Goal: Task Accomplishment & Management: Complete application form

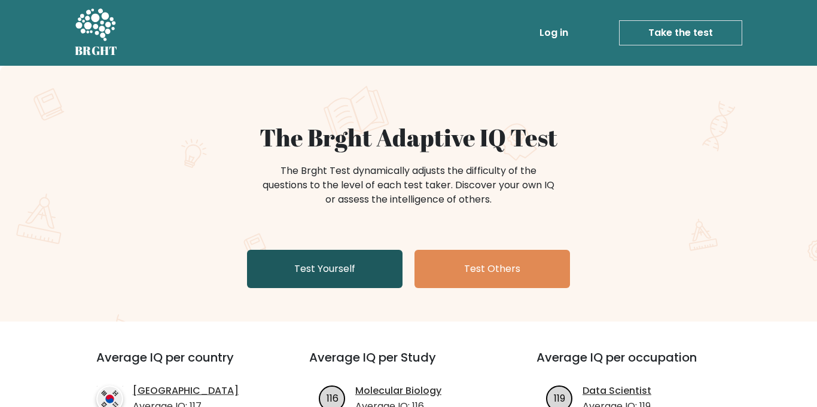
click at [323, 274] on link "Test Yourself" at bounding box center [324, 269] width 155 height 38
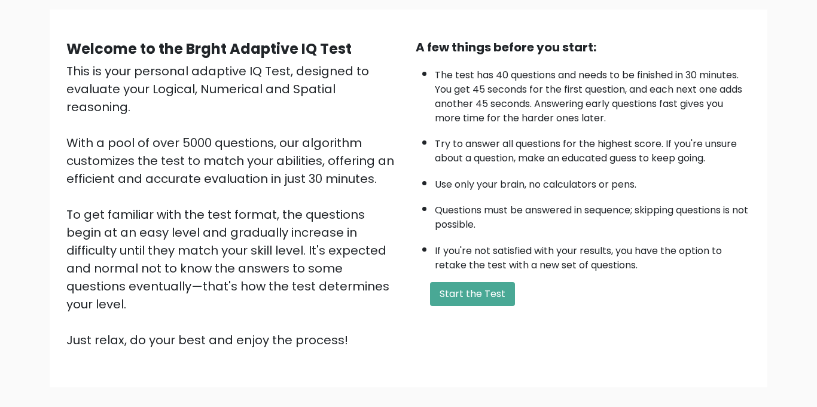
scroll to position [88, 0]
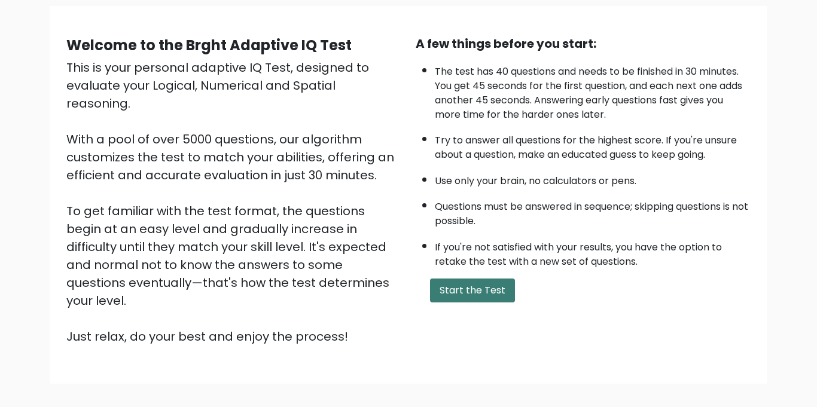
click at [470, 288] on button "Start the Test" at bounding box center [472, 291] width 85 height 24
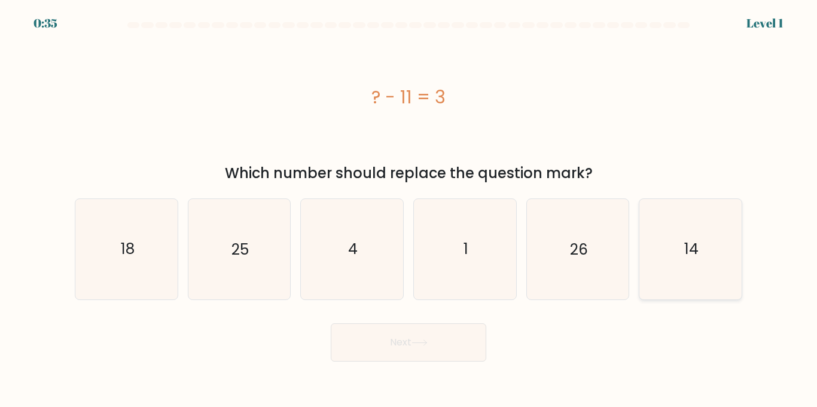
click at [672, 236] on icon "14" at bounding box center [690, 249] width 100 height 100
click at [409, 210] on input "f. 14" at bounding box center [408, 207] width 1 height 6
radio input "true"
click at [463, 352] on button "Next" at bounding box center [408, 342] width 155 height 38
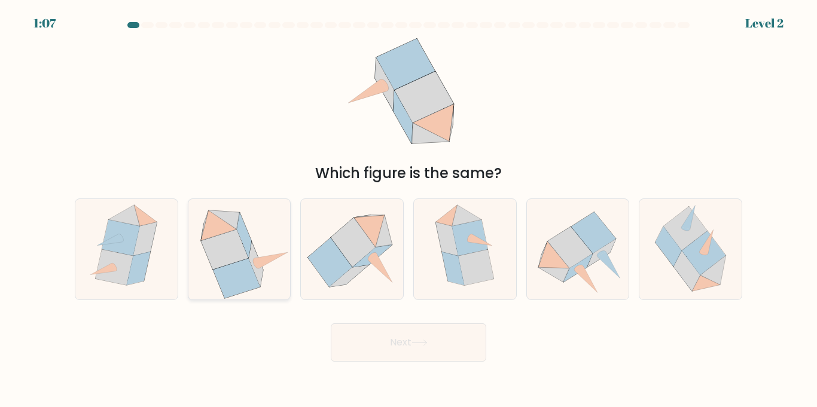
click at [220, 242] on icon at bounding box center [224, 250] width 47 height 40
click at [408, 210] on input "b." at bounding box center [408, 207] width 1 height 6
radio input "true"
click at [411, 349] on button "Next" at bounding box center [408, 342] width 155 height 38
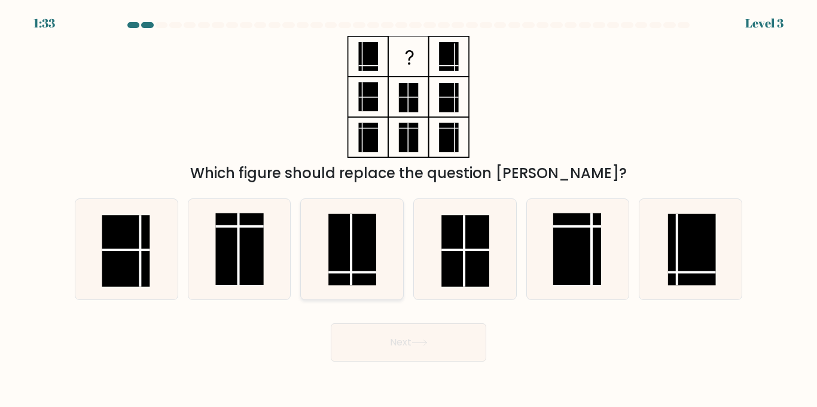
click at [337, 265] on rect at bounding box center [352, 250] width 48 height 72
click at [408, 210] on input "c." at bounding box center [408, 207] width 1 height 6
radio input "true"
click at [372, 338] on button "Next" at bounding box center [408, 342] width 155 height 38
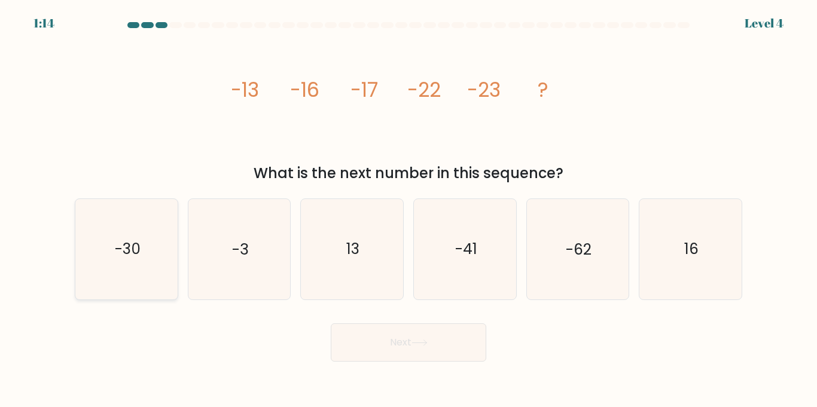
click at [128, 264] on icon "-30" at bounding box center [127, 249] width 100 height 100
click at [408, 210] on input "a. -30" at bounding box center [408, 207] width 1 height 6
radio input "true"
click at [423, 344] on icon at bounding box center [419, 343] width 16 height 7
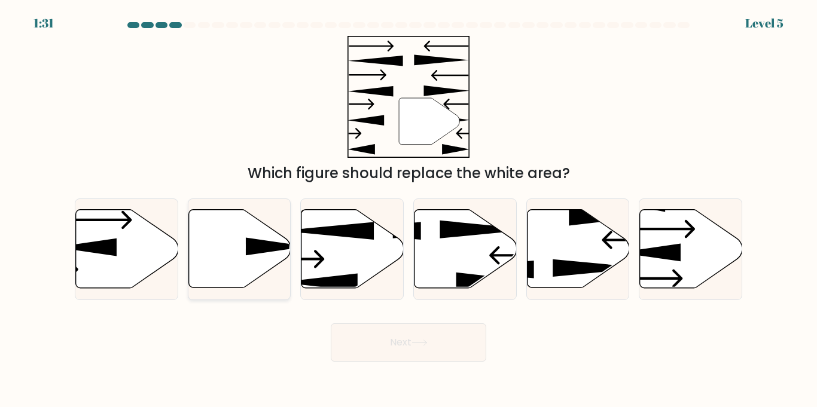
click at [218, 236] on icon at bounding box center [239, 249] width 102 height 78
click at [408, 210] on input "b." at bounding box center [408, 207] width 1 height 6
radio input "true"
click at [437, 346] on button "Next" at bounding box center [408, 342] width 155 height 38
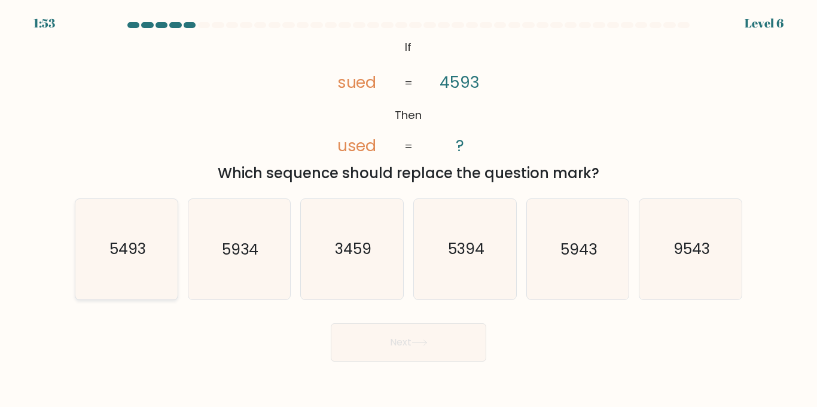
click at [118, 274] on icon "5493" at bounding box center [127, 249] width 100 height 100
click at [408, 210] on input "a. 5493" at bounding box center [408, 207] width 1 height 6
radio input "true"
click at [376, 339] on button "Next" at bounding box center [408, 342] width 155 height 38
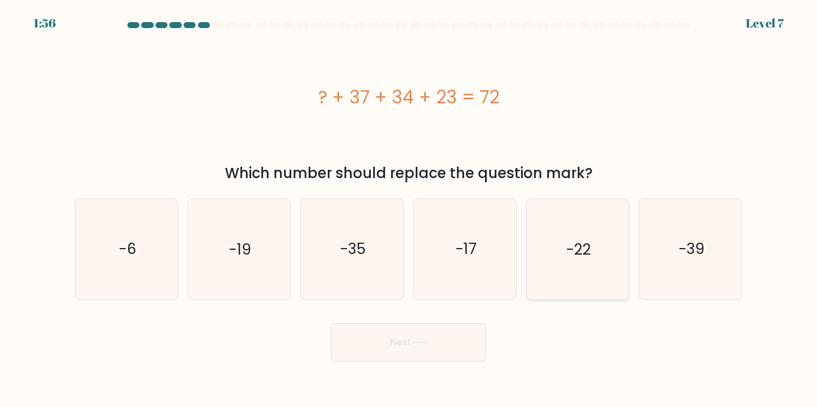
click at [587, 285] on icon "-22" at bounding box center [577, 249] width 100 height 100
click at [409, 210] on input "e. -22" at bounding box center [408, 207] width 1 height 6
radio input "true"
click at [426, 349] on button "Next" at bounding box center [408, 342] width 155 height 38
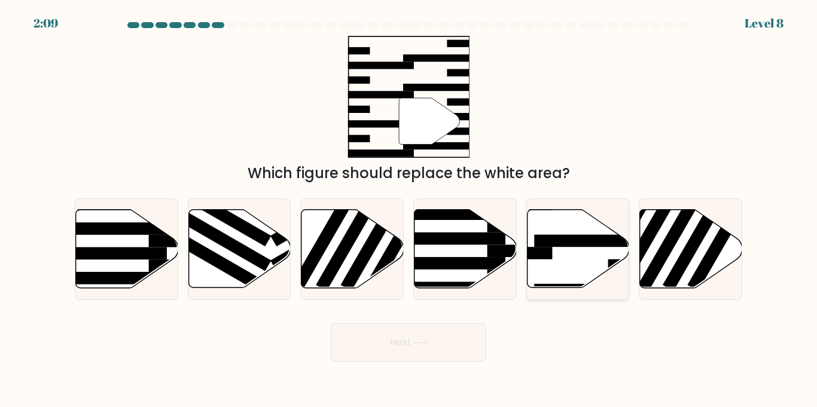
click at [561, 257] on icon at bounding box center [578, 249] width 102 height 78
click at [409, 210] on input "e." at bounding box center [408, 207] width 1 height 6
radio input "true"
click at [401, 333] on button "Next" at bounding box center [408, 342] width 155 height 38
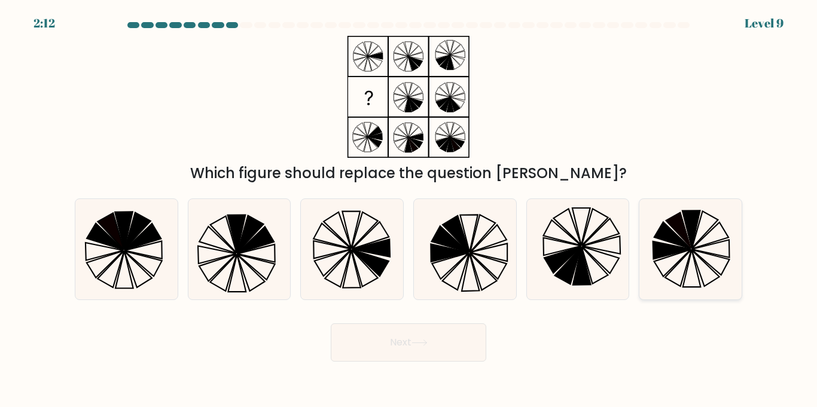
click at [667, 263] on icon at bounding box center [690, 249] width 100 height 100
click at [409, 210] on input "f." at bounding box center [408, 207] width 1 height 6
radio input "true"
click at [431, 349] on button "Next" at bounding box center [408, 342] width 155 height 38
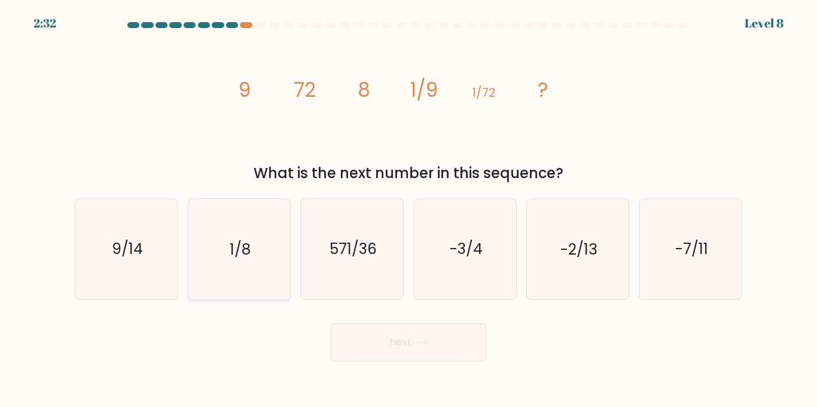
click at [228, 259] on icon "1/8" at bounding box center [239, 249] width 100 height 100
click at [408, 210] on input "b. 1/8" at bounding box center [408, 207] width 1 height 6
radio input "true"
click at [443, 349] on button "Next" at bounding box center [408, 342] width 155 height 38
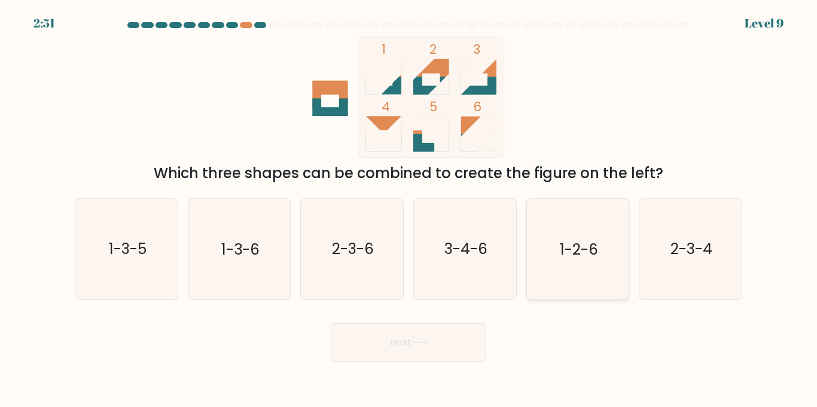
click at [587, 252] on text "1-2-6" at bounding box center [579, 249] width 38 height 21
click at [409, 210] on input "e. 1-2-6" at bounding box center [408, 207] width 1 height 6
radio input "true"
click at [459, 325] on button "Next" at bounding box center [408, 342] width 155 height 38
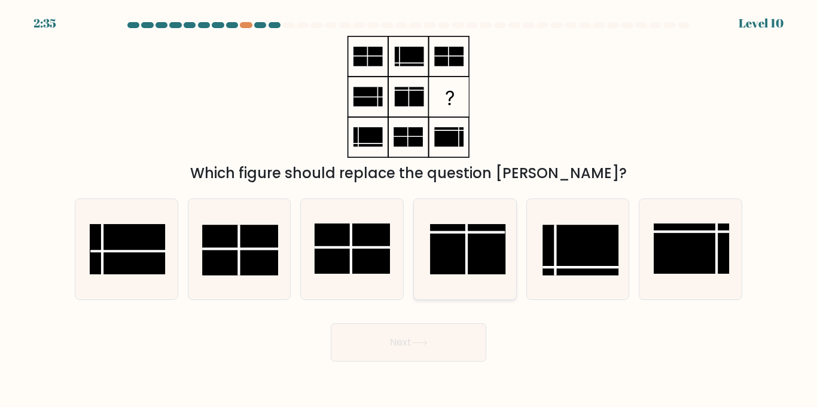
click at [471, 222] on icon at bounding box center [465, 249] width 100 height 100
click at [409, 210] on input "d." at bounding box center [408, 207] width 1 height 6
radio input "true"
click at [392, 344] on button "Next" at bounding box center [408, 342] width 155 height 38
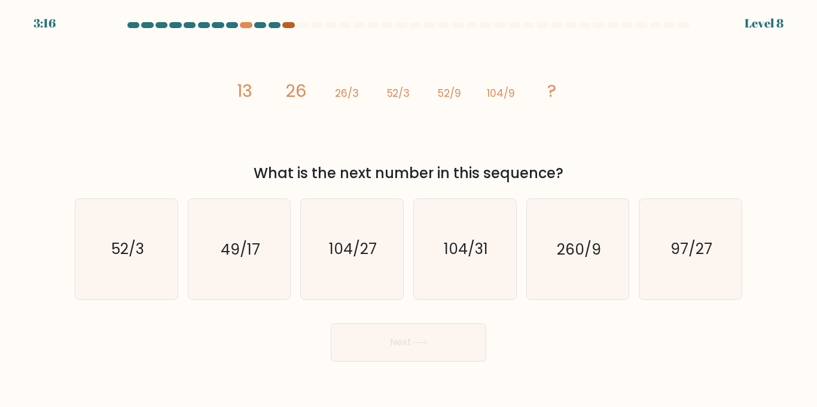
click at [291, 22] on div at bounding box center [288, 25] width 12 height 6
click at [291, 25] on div at bounding box center [288, 25] width 12 height 6
click at [290, 24] on div at bounding box center [288, 25] width 12 height 6
click at [249, 26] on div at bounding box center [246, 25] width 12 height 6
click at [353, 221] on icon "104/27" at bounding box center [352, 249] width 100 height 100
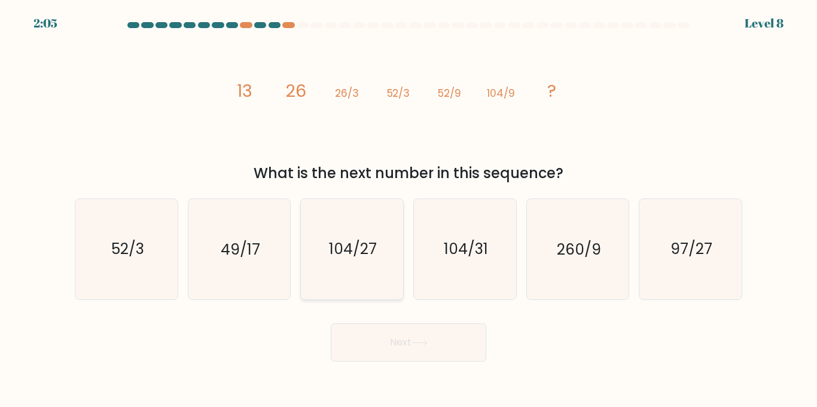
click at [408, 210] on input "c. 104/27" at bounding box center [408, 207] width 1 height 6
radio input "true"
click at [378, 324] on button "Next" at bounding box center [408, 342] width 155 height 38
click at [379, 331] on button "Next" at bounding box center [408, 342] width 155 height 38
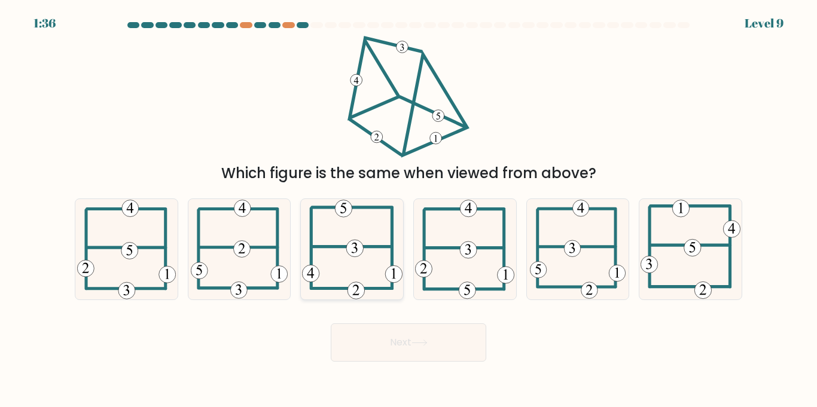
click at [344, 240] on icon at bounding box center [352, 249] width 100 height 100
click at [408, 210] on input "c." at bounding box center [408, 207] width 1 height 6
radio input "true"
click at [353, 341] on button "Next" at bounding box center [408, 342] width 155 height 38
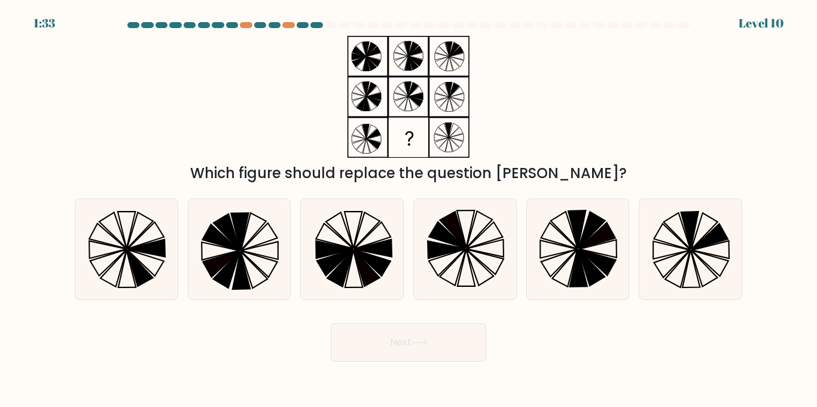
click at [375, 337] on button "Next" at bounding box center [408, 342] width 155 height 38
click at [535, 141] on div "Which figure should replace the question mark?" at bounding box center [409, 110] width 682 height 148
click at [700, 291] on icon at bounding box center [690, 249] width 100 height 100
click at [409, 210] on input "f." at bounding box center [408, 207] width 1 height 6
radio input "true"
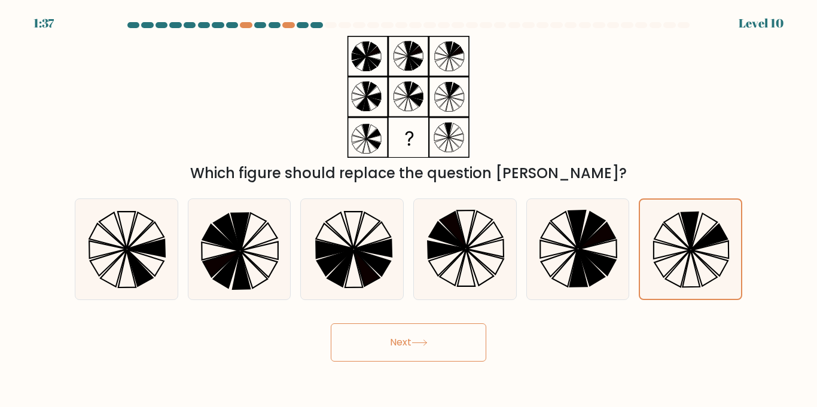
click at [383, 344] on button "Next" at bounding box center [408, 342] width 155 height 38
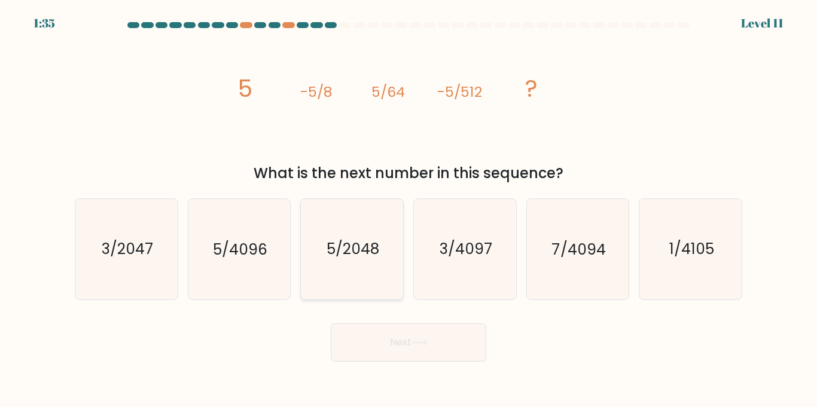
click at [362, 251] on text "5/2048" at bounding box center [352, 249] width 53 height 21
click at [408, 210] on input "c. 5/2048" at bounding box center [408, 207] width 1 height 6
radio input "true"
click at [358, 334] on button "Next" at bounding box center [408, 342] width 155 height 38
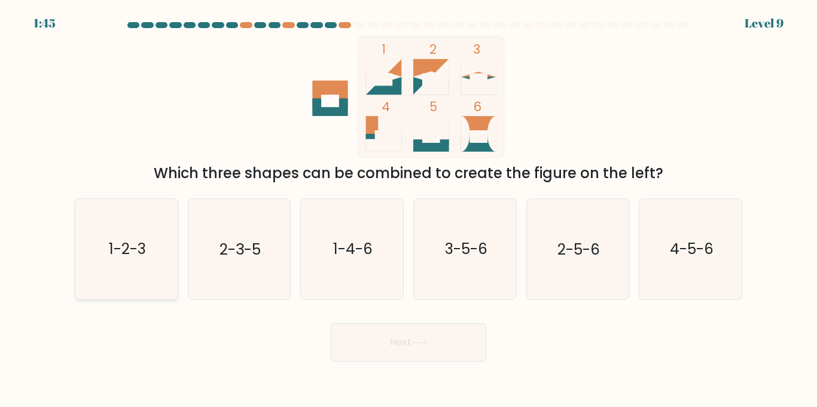
click at [130, 269] on icon "1-2-3" at bounding box center [127, 249] width 100 height 100
click at [408, 210] on input "a. 1-2-3" at bounding box center [408, 207] width 1 height 6
radio input "true"
click at [380, 337] on button "Next" at bounding box center [408, 342] width 155 height 38
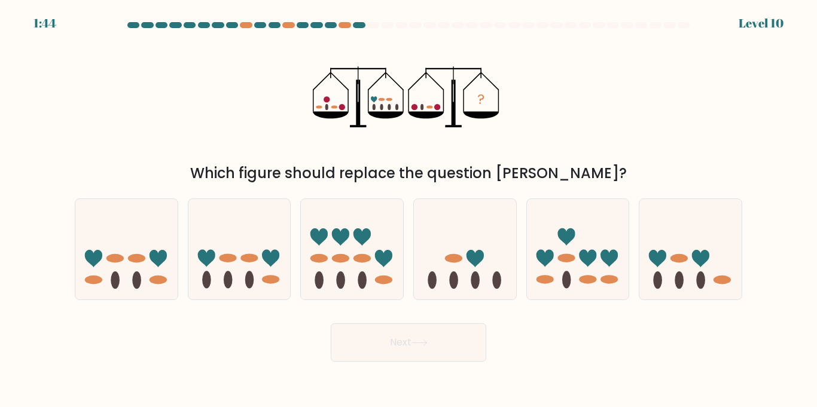
click at [380, 337] on button "Next" at bounding box center [408, 342] width 155 height 38
click at [405, 294] on div "c." at bounding box center [351, 249] width 113 height 101
click at [268, 286] on icon at bounding box center [239, 249] width 102 height 84
click at [408, 210] on input "b." at bounding box center [408, 207] width 1 height 6
radio input "true"
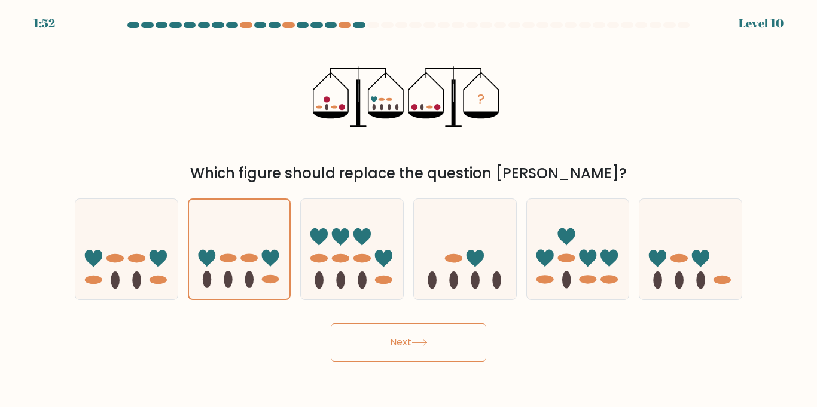
click at [398, 328] on button "Next" at bounding box center [408, 342] width 155 height 38
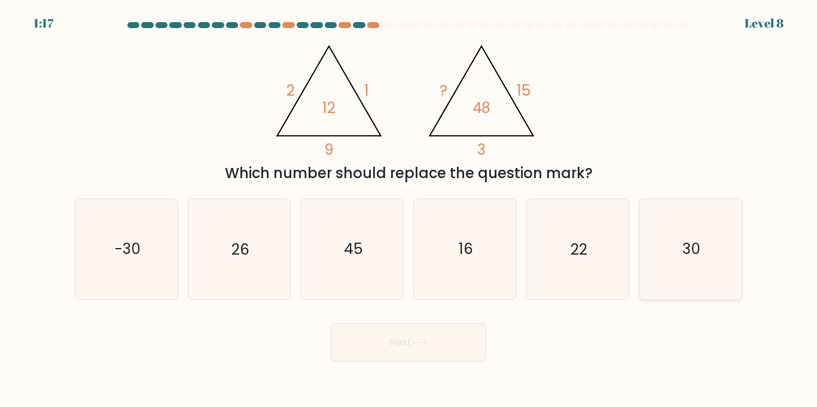
click at [698, 247] on text "30" at bounding box center [691, 249] width 18 height 21
click at [409, 210] on input "f. 30" at bounding box center [408, 207] width 1 height 6
radio input "true"
click at [396, 341] on button "Next" at bounding box center [408, 342] width 155 height 38
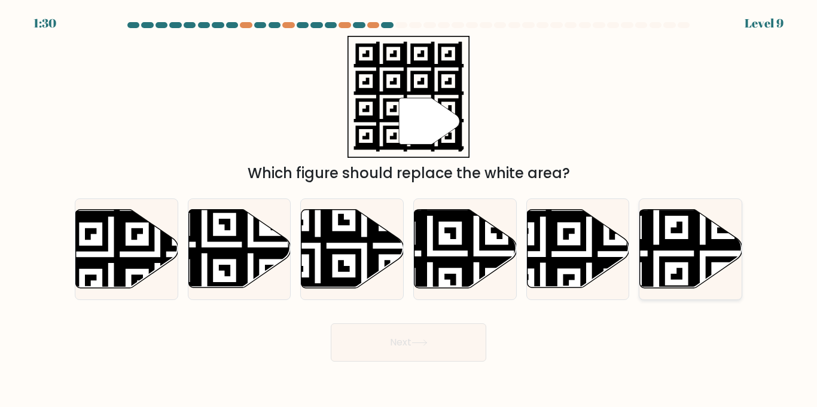
click at [701, 254] on icon at bounding box center [691, 249] width 102 height 78
click at [409, 210] on input "f." at bounding box center [408, 207] width 1 height 6
radio input "true"
click at [428, 341] on icon at bounding box center [419, 343] width 16 height 7
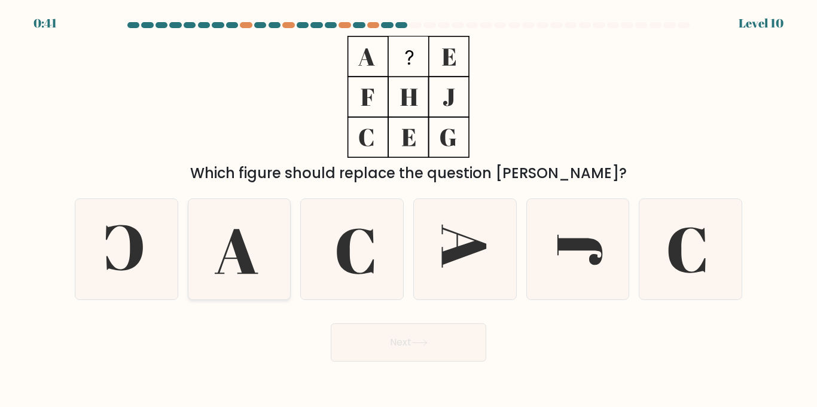
click at [256, 270] on icon at bounding box center [239, 249] width 100 height 100
click at [408, 210] on input "b." at bounding box center [408, 207] width 1 height 6
radio input "true"
click at [425, 341] on icon at bounding box center [419, 343] width 16 height 7
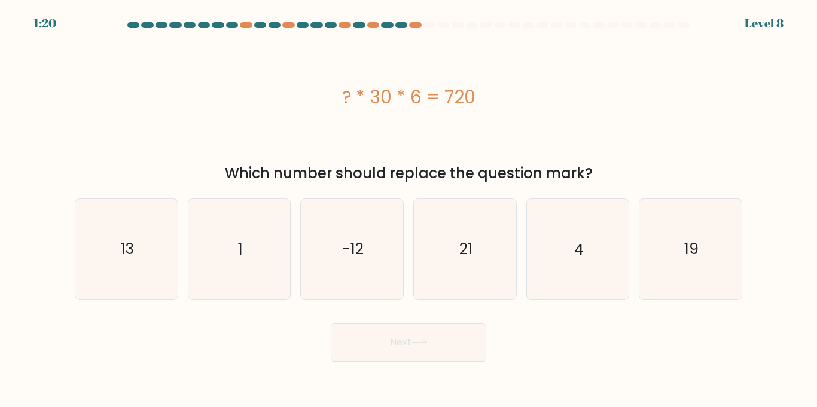
click at [331, 323] on button "Next" at bounding box center [408, 342] width 155 height 38
click at [400, 84] on div "? * 30 * 6 = 720" at bounding box center [408, 97] width 667 height 27
click at [364, 100] on div "? * 30 * 6 = 720" at bounding box center [408, 97] width 667 height 27
click at [453, 245] on icon "21" at bounding box center [465, 249] width 100 height 100
click at [409, 210] on input "d. 21" at bounding box center [408, 207] width 1 height 6
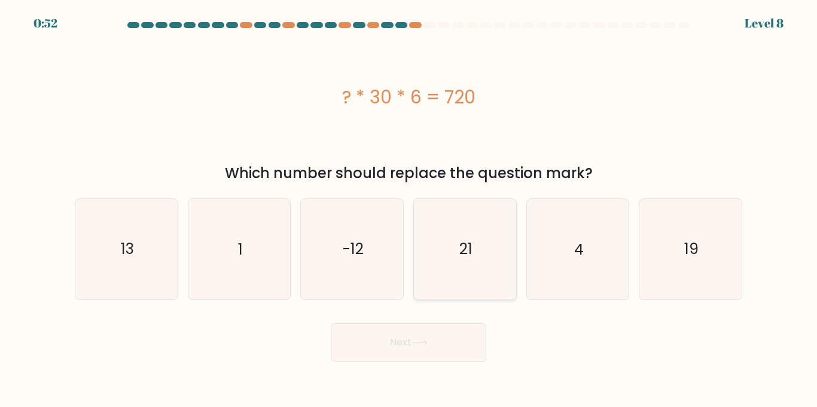
radio input "true"
click at [404, 326] on button "Next" at bounding box center [408, 342] width 155 height 38
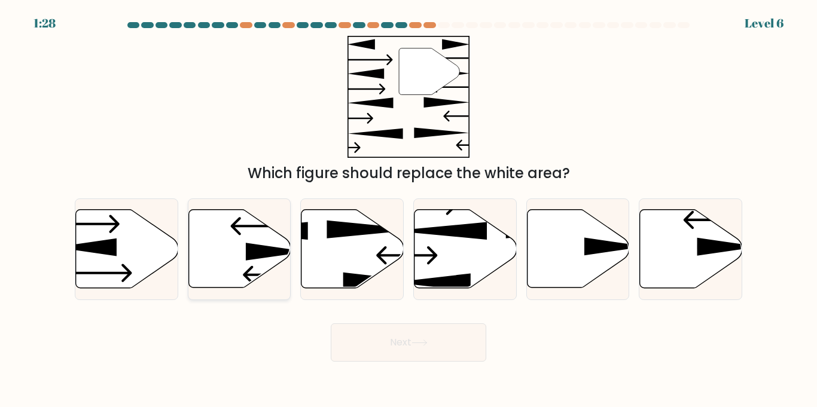
click at [268, 249] on icon at bounding box center [277, 252] width 62 height 18
click at [408, 210] on input "b." at bounding box center [408, 207] width 1 height 6
radio input "true"
click at [404, 341] on button "Next" at bounding box center [408, 342] width 155 height 38
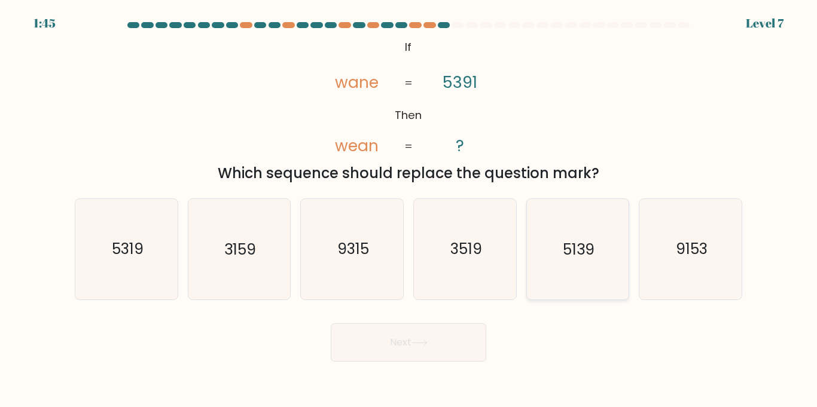
click at [621, 232] on icon "5139" at bounding box center [577, 249] width 100 height 100
click at [409, 210] on input "e. 5139" at bounding box center [408, 207] width 1 height 6
radio input "true"
click at [450, 333] on button "Next" at bounding box center [408, 342] width 155 height 38
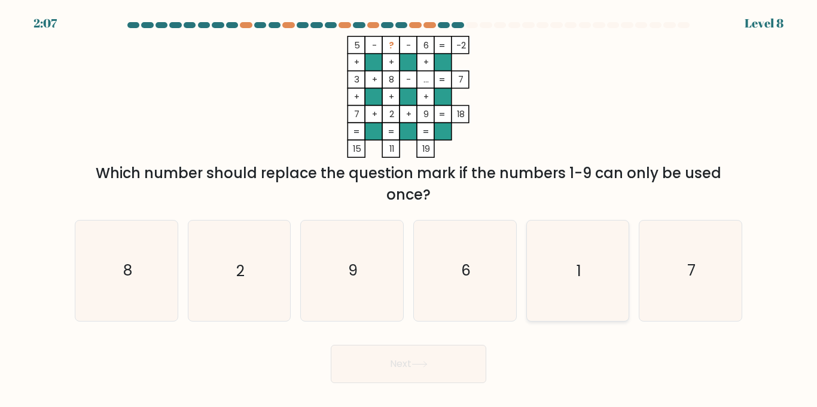
click at [582, 288] on icon "1" at bounding box center [577, 271] width 100 height 100
click at [409, 210] on input "e. 1" at bounding box center [408, 207] width 1 height 6
radio input "true"
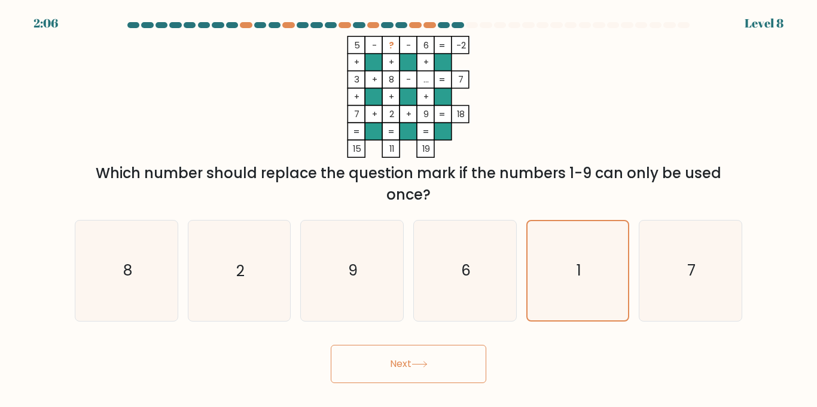
click at [463, 367] on button "Next" at bounding box center [408, 364] width 155 height 38
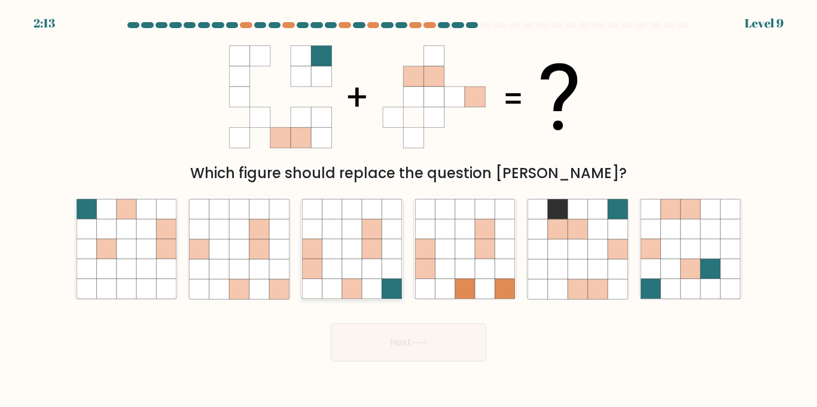
click at [361, 255] on icon at bounding box center [352, 249] width 20 height 20
click at [408, 210] on input "c." at bounding box center [408, 207] width 1 height 6
radio input "true"
click at [432, 331] on button "Next" at bounding box center [408, 342] width 155 height 38
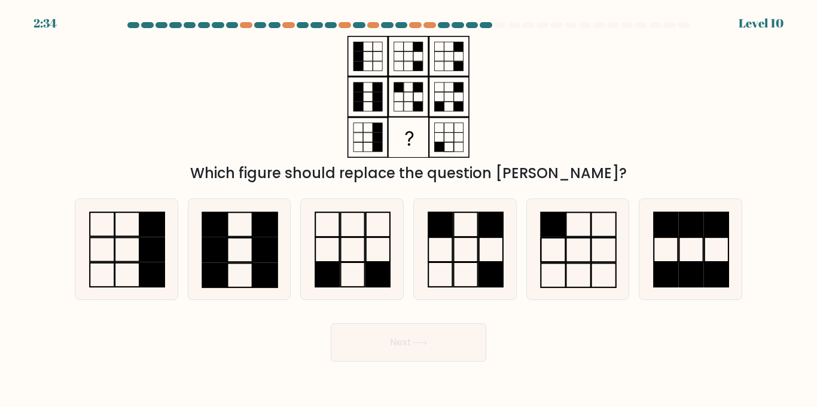
click at [420, 76] on rect at bounding box center [409, 56] width 40 height 40
click at [560, 227] on rect at bounding box center [553, 225] width 25 height 24
click at [409, 210] on input "e." at bounding box center [408, 207] width 1 height 6
radio input "true"
click at [399, 346] on button "Next" at bounding box center [408, 342] width 155 height 38
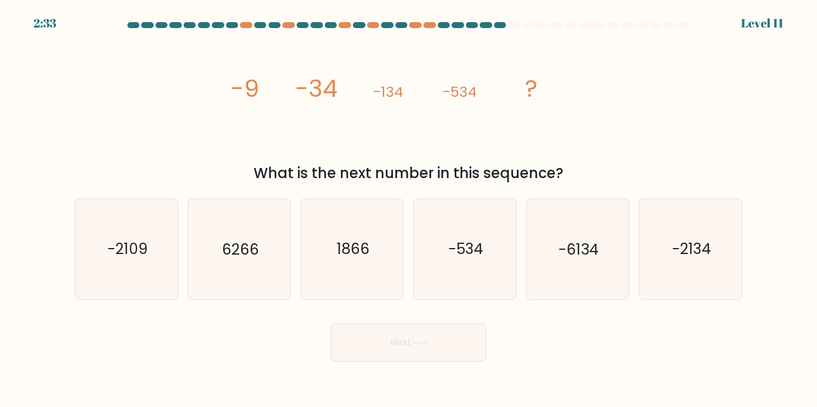
click at [416, 121] on icon "image/svg+xml -9 -34 -134 -534 ?" at bounding box center [408, 97] width 359 height 122
click at [635, 210] on div "f. -2134" at bounding box center [690, 249] width 113 height 101
click at [646, 254] on icon "-2134" at bounding box center [690, 249] width 100 height 100
click at [409, 210] on input "f. -2134" at bounding box center [408, 207] width 1 height 6
radio input "true"
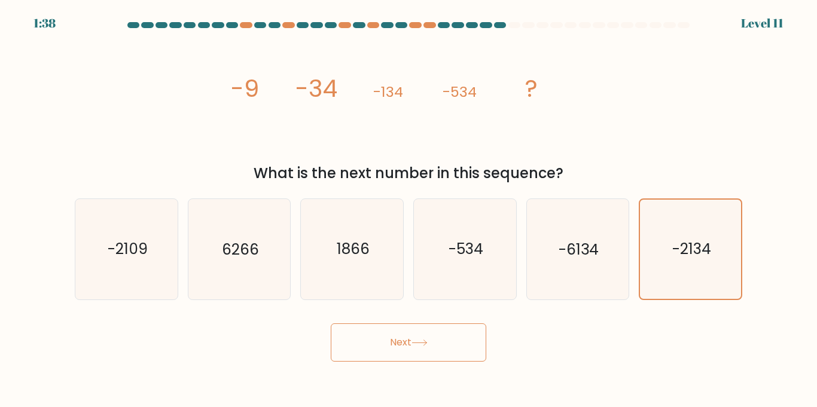
click at [376, 349] on button "Next" at bounding box center [408, 342] width 155 height 38
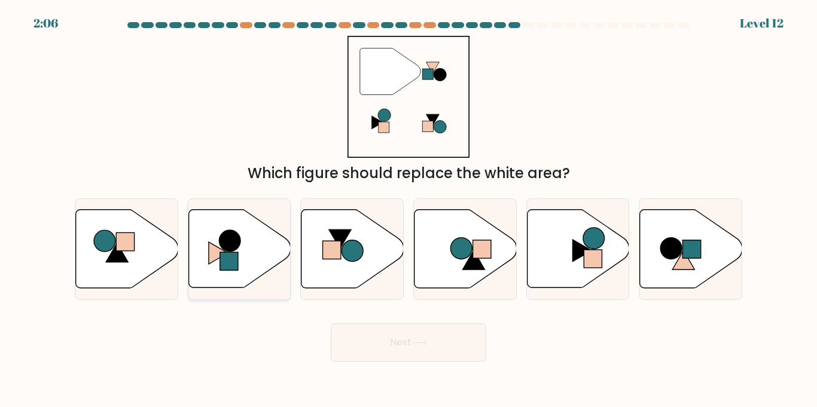
click at [224, 231] on icon at bounding box center [239, 249] width 102 height 78
click at [408, 210] on input "b." at bounding box center [408, 207] width 1 height 6
radio input "true"
click at [380, 345] on button "Next" at bounding box center [408, 342] width 155 height 38
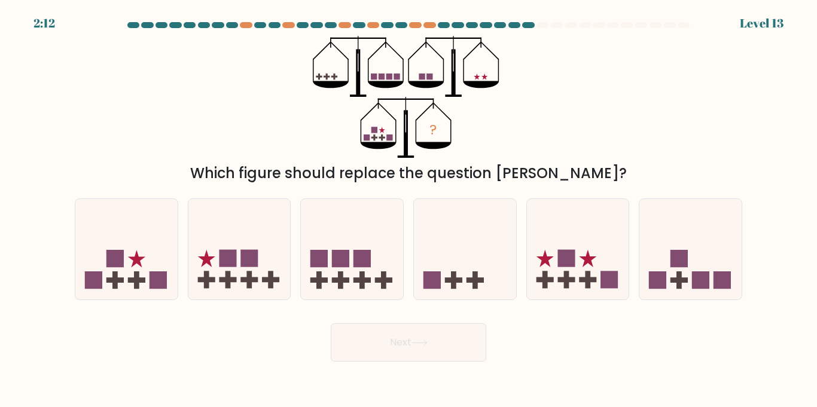
click at [133, 349] on div "Next" at bounding box center [409, 338] width 682 height 47
click at [131, 299] on div at bounding box center [126, 249] width 103 height 101
click at [408, 210] on input "a." at bounding box center [408, 207] width 1 height 6
radio input "true"
click at [392, 344] on button "Next" at bounding box center [408, 342] width 155 height 38
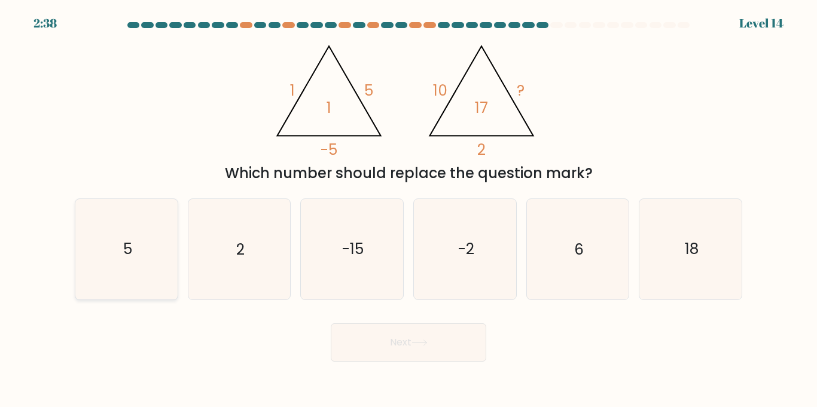
click at [149, 272] on icon "5" at bounding box center [127, 249] width 100 height 100
click at [408, 210] on input "a. 5" at bounding box center [408, 207] width 1 height 6
radio input "true"
click at [390, 342] on button "Next" at bounding box center [408, 342] width 155 height 38
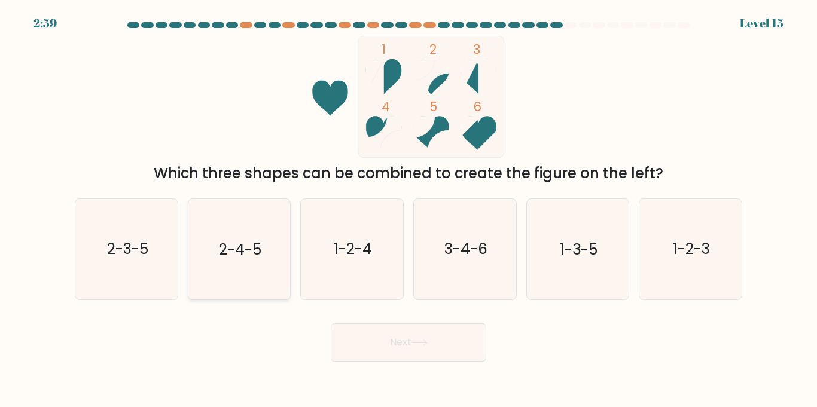
click at [210, 246] on icon "2-4-5" at bounding box center [239, 249] width 100 height 100
click at [408, 210] on input "b. 2-4-5" at bounding box center [408, 207] width 1 height 6
radio input "true"
click at [417, 341] on icon at bounding box center [419, 343] width 16 height 7
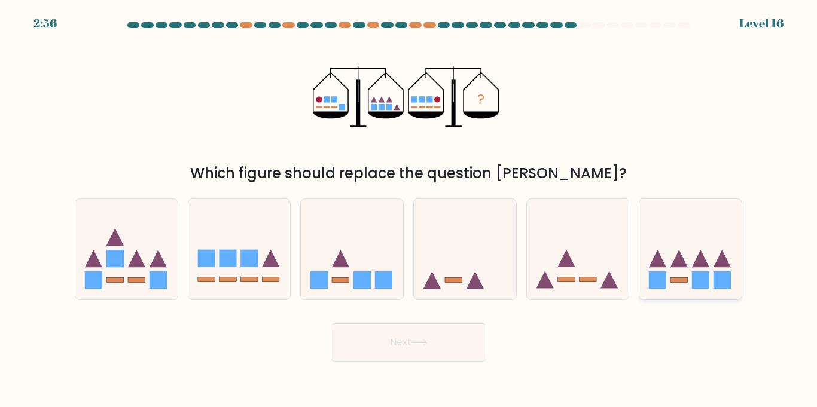
click at [682, 262] on icon at bounding box center [678, 258] width 17 height 17
click at [409, 210] on input "f." at bounding box center [408, 207] width 1 height 6
radio input "true"
click at [466, 347] on button "Next" at bounding box center [408, 342] width 155 height 38
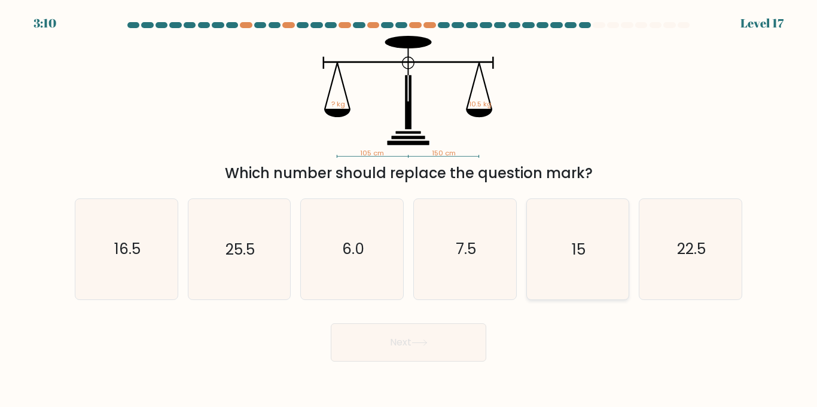
click at [580, 232] on icon "15" at bounding box center [577, 249] width 100 height 100
click at [409, 210] on input "e. 15" at bounding box center [408, 207] width 1 height 6
radio input "true"
click at [451, 353] on button "Next" at bounding box center [408, 342] width 155 height 38
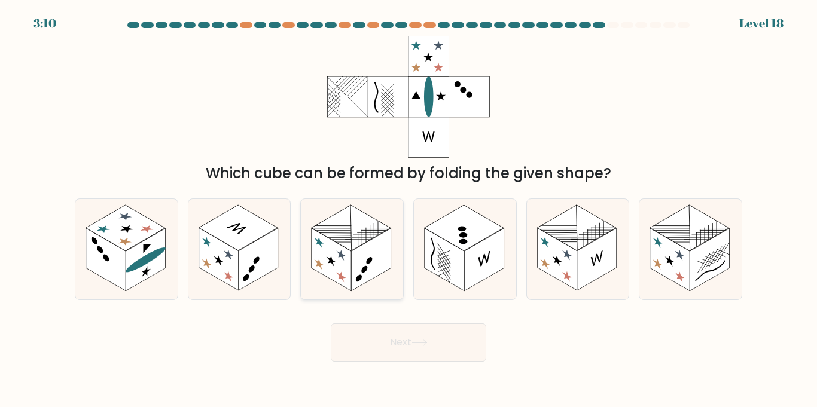
click at [352, 235] on rect at bounding box center [351, 227] width 79 height 45
click at [408, 210] on input "c." at bounding box center [408, 207] width 1 height 6
radio input "true"
click at [398, 339] on button "Next" at bounding box center [408, 342] width 155 height 38
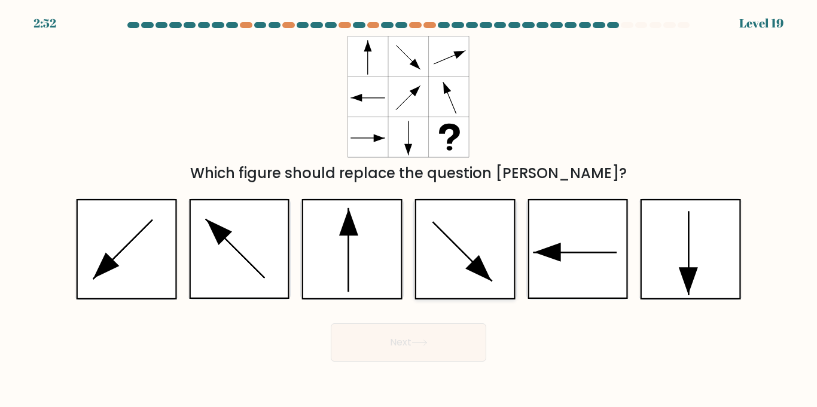
click at [496, 230] on icon at bounding box center [464, 249] width 100 height 100
click at [409, 210] on input "d." at bounding box center [408, 207] width 1 height 6
radio input "true"
click at [441, 353] on button "Next" at bounding box center [408, 342] width 155 height 38
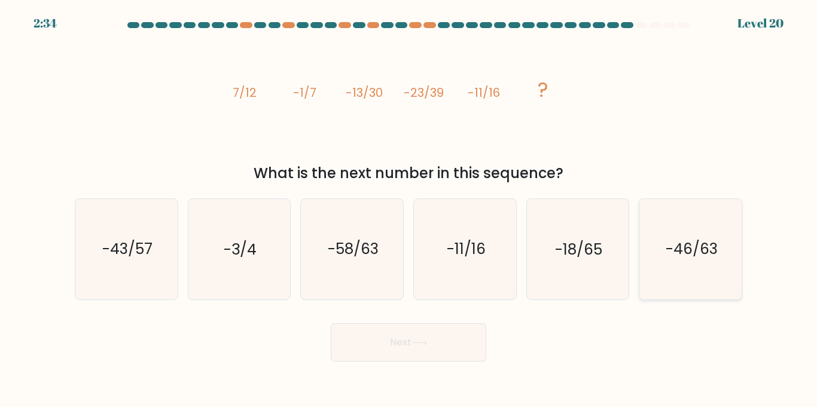
click at [651, 273] on icon "-46/63" at bounding box center [690, 249] width 100 height 100
click at [409, 210] on input "f. -46/63" at bounding box center [408, 207] width 1 height 6
radio input "true"
click at [463, 340] on button "Next" at bounding box center [408, 342] width 155 height 38
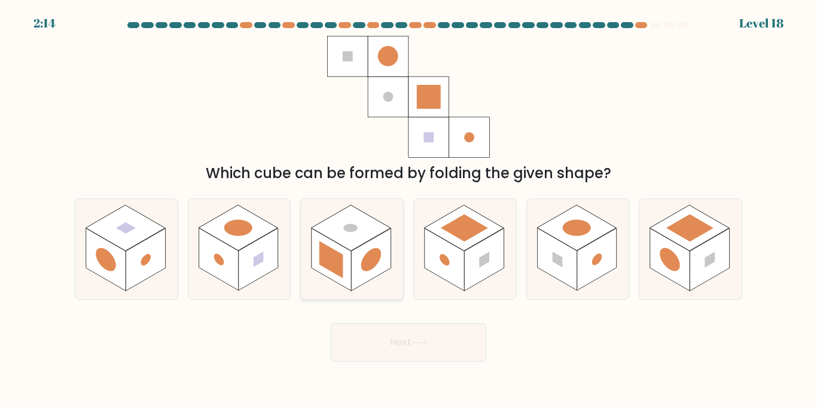
click at [368, 235] on rect at bounding box center [351, 227] width 79 height 45
click at [408, 210] on input "c." at bounding box center [408, 207] width 1 height 6
radio input "true"
click at [439, 334] on button "Next" at bounding box center [408, 342] width 155 height 38
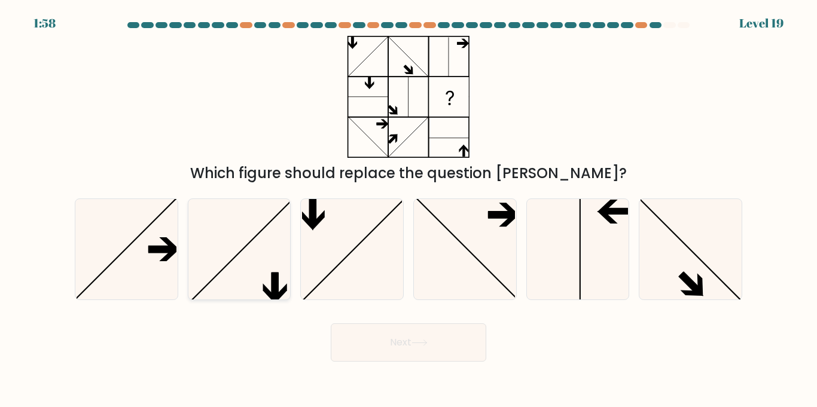
click at [245, 251] on icon at bounding box center [239, 249] width 100 height 100
click at [408, 210] on input "b." at bounding box center [408, 207] width 1 height 6
radio input "true"
click at [360, 350] on button "Next" at bounding box center [408, 342] width 155 height 38
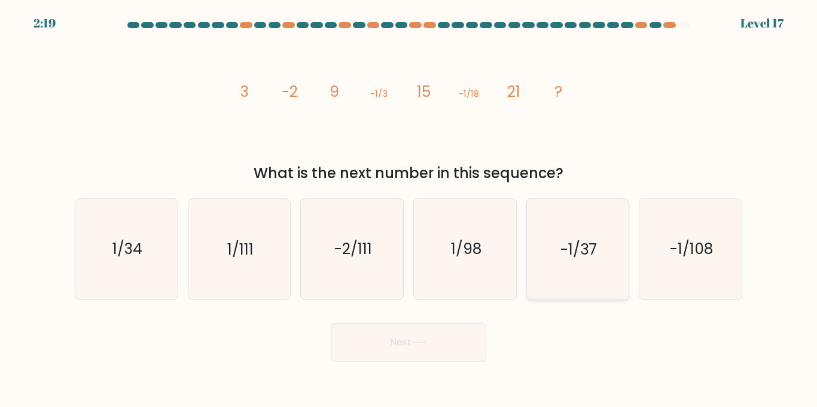
click at [590, 227] on icon "-1/37" at bounding box center [577, 249] width 100 height 100
click at [409, 210] on input "e. -1/37" at bounding box center [408, 207] width 1 height 6
radio input "true"
click at [454, 326] on button "Next" at bounding box center [408, 342] width 155 height 38
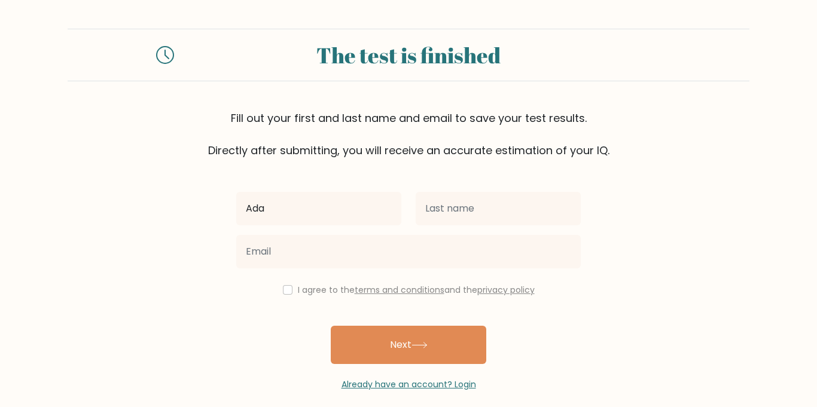
type input "Ada"
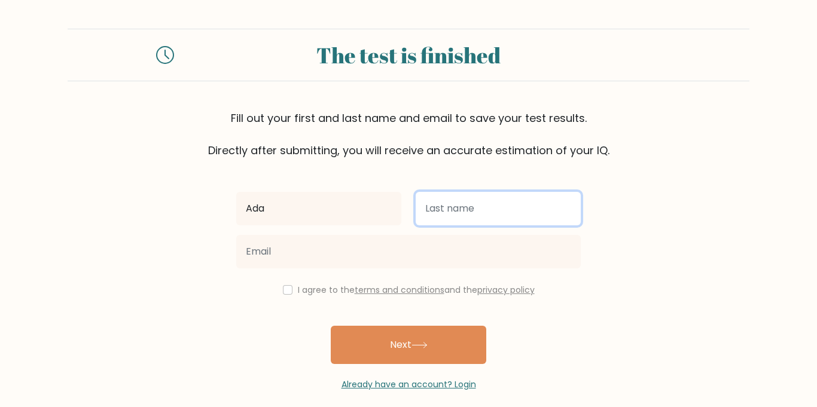
click at [474, 214] on input "text" at bounding box center [498, 208] width 165 height 33
type input "Maya"
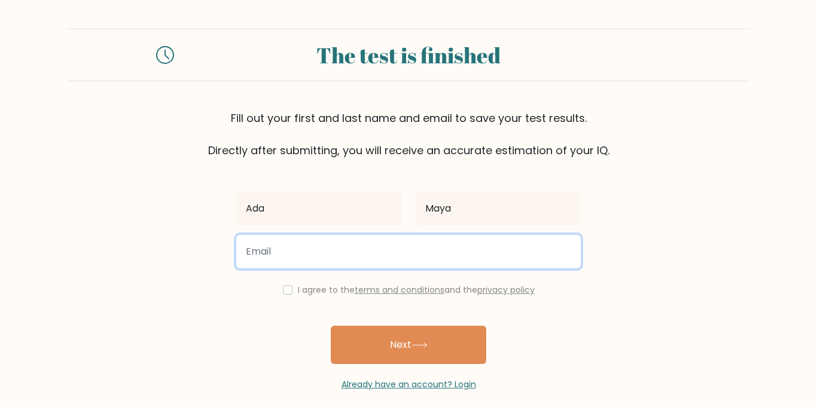
click at [379, 258] on input "email" at bounding box center [408, 251] width 344 height 33
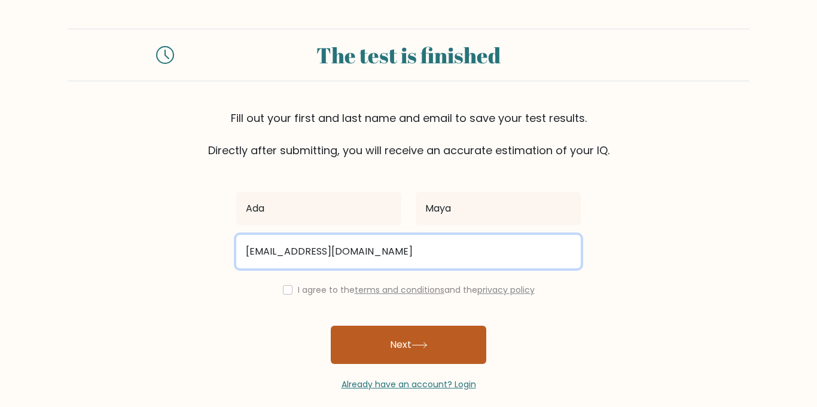
type input "lipminnie6@gmail.com"
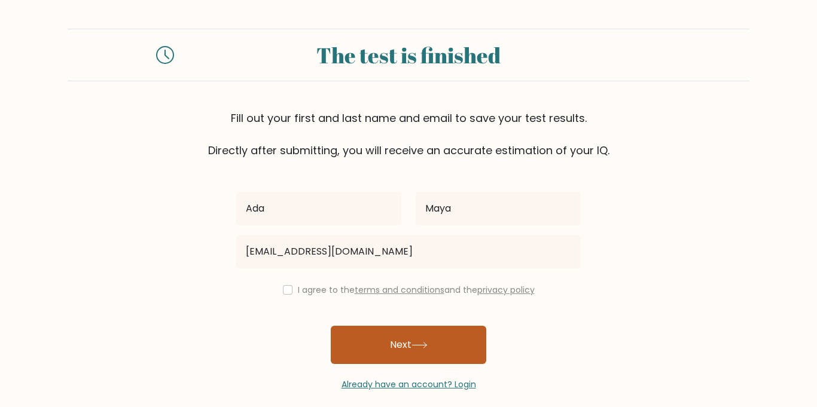
click at [423, 337] on button "Next" at bounding box center [408, 345] width 155 height 38
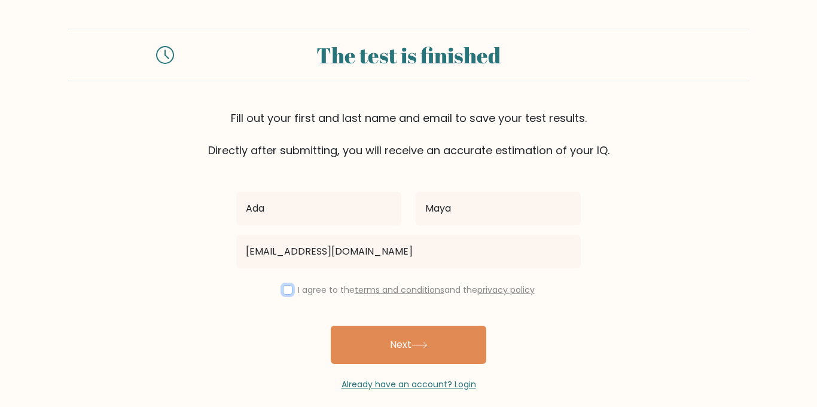
click at [283, 290] on input "checkbox" at bounding box center [288, 290] width 10 height 10
checkbox input "true"
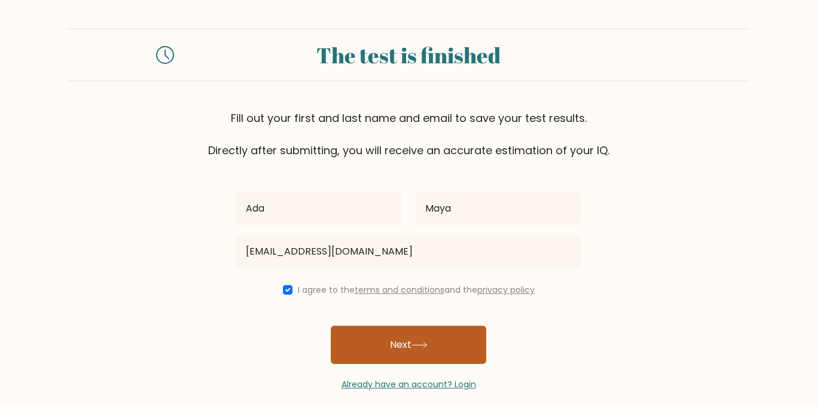
click at [349, 333] on button "Next" at bounding box center [408, 345] width 155 height 38
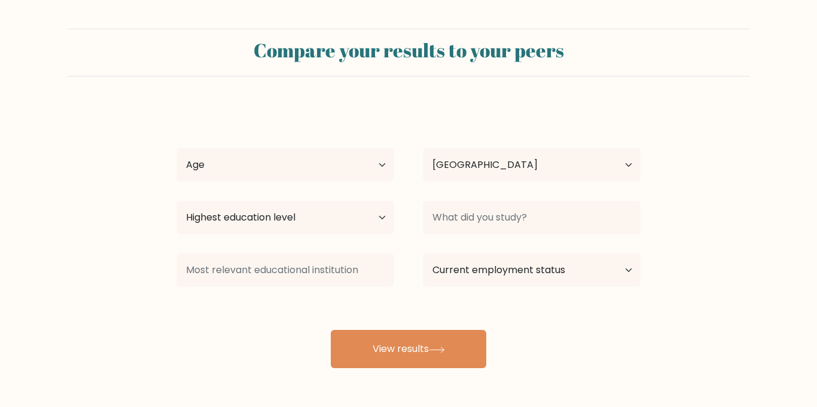
select select "BR"
click at [341, 177] on select "Age Under [DEMOGRAPHIC_DATA] [DEMOGRAPHIC_DATA] [DEMOGRAPHIC_DATA] [DEMOGRAPHIC…" at bounding box center [285, 164] width 218 height 33
select select "min_18"
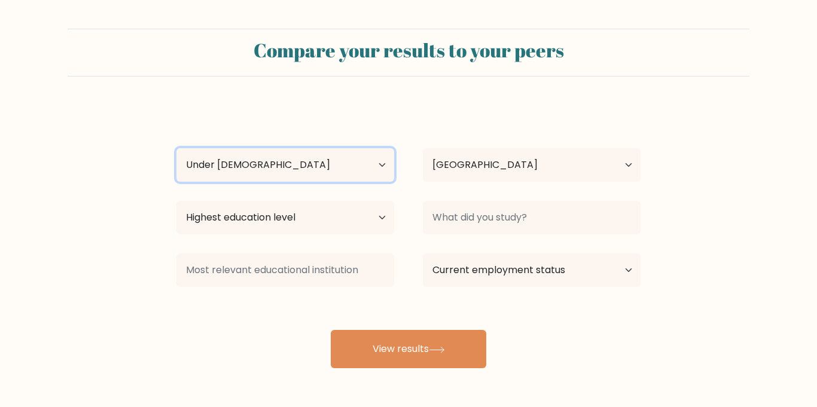
click at [176, 148] on select "Age Under [DEMOGRAPHIC_DATA] [DEMOGRAPHIC_DATA] [DEMOGRAPHIC_DATA] [DEMOGRAPHIC…" at bounding box center [285, 164] width 218 height 33
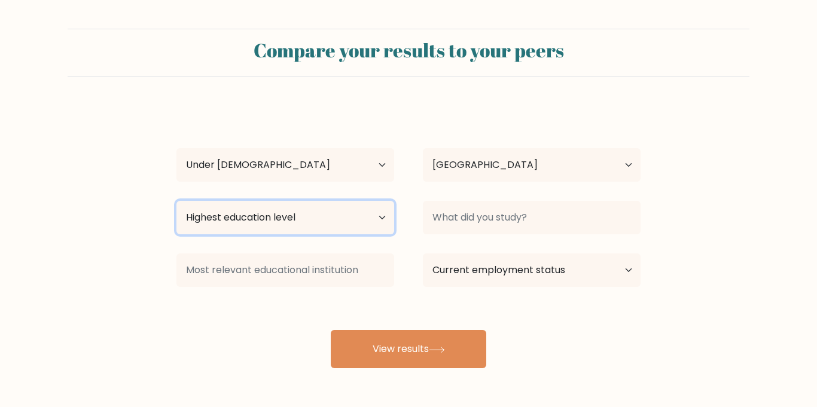
click at [350, 220] on select "Highest education level No schooling Primary Lower Secondary Upper Secondary Oc…" at bounding box center [285, 217] width 218 height 33
select select "upper_secondary"
click at [176, 201] on select "Highest education level No schooling Primary Lower Secondary Upper Secondary Oc…" at bounding box center [285, 217] width 218 height 33
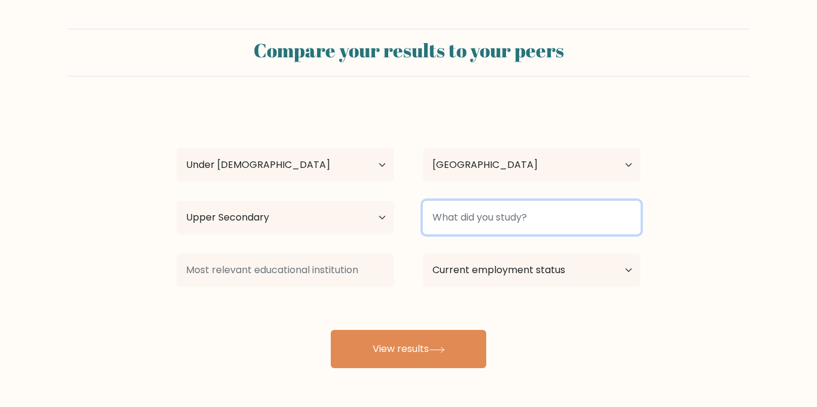
click at [450, 213] on input at bounding box center [532, 217] width 218 height 33
type input "t"
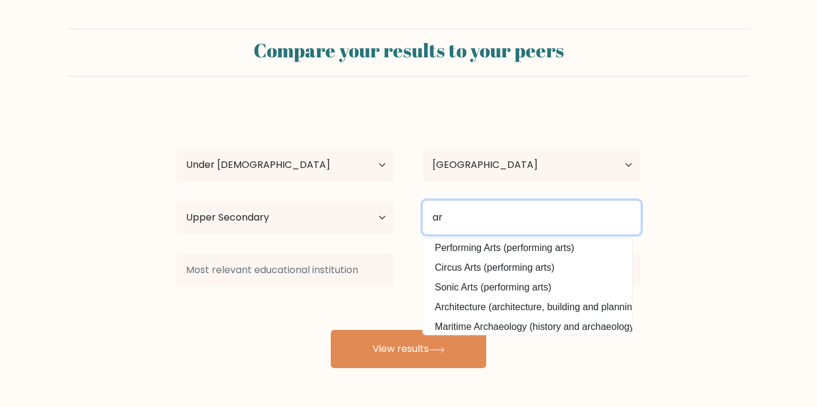
scroll to position [108, 0]
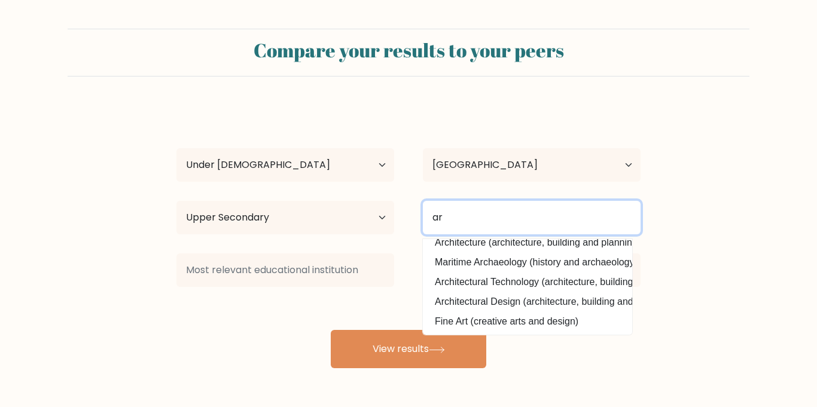
type input "a"
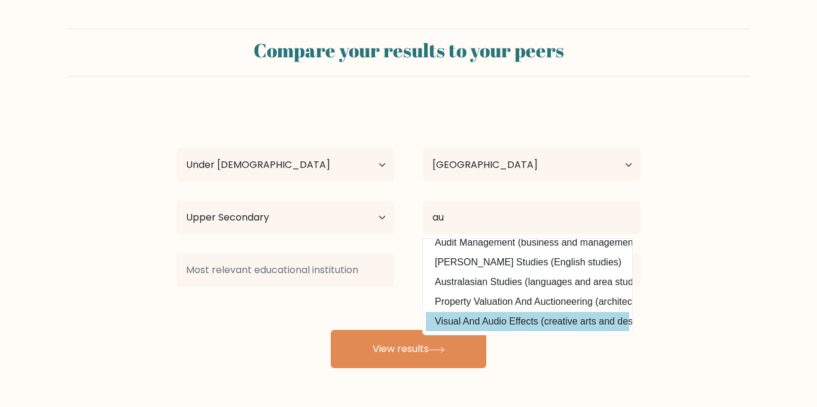
click at [545, 319] on option "Visual And Audio Effects (creative arts and design)" at bounding box center [527, 321] width 203 height 19
type input "Visual And Audio Effects"
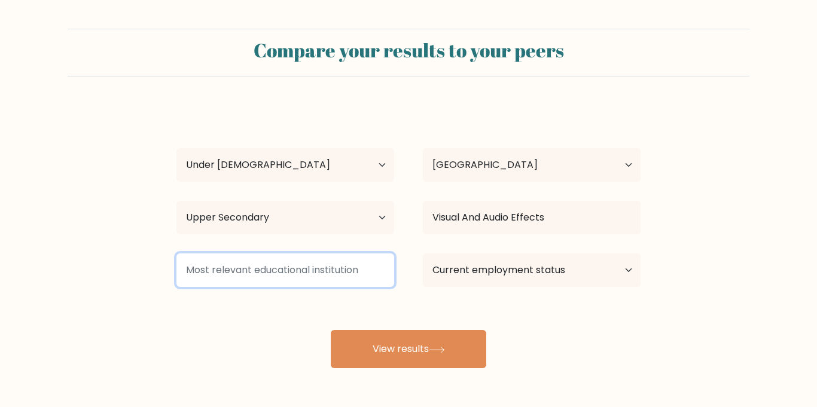
click at [356, 268] on input at bounding box center [285, 270] width 218 height 33
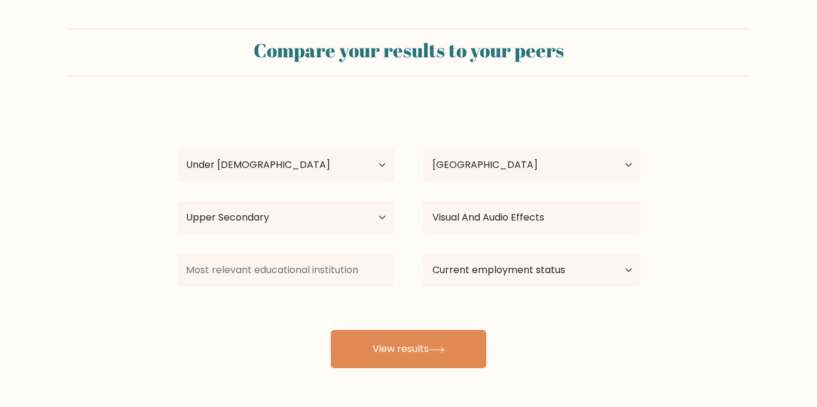
click at [393, 287] on div at bounding box center [285, 270] width 246 height 43
click at [469, 262] on select "Current employment status Employed Student Retired Other / prefer not to answer" at bounding box center [532, 270] width 218 height 33
select select "student"
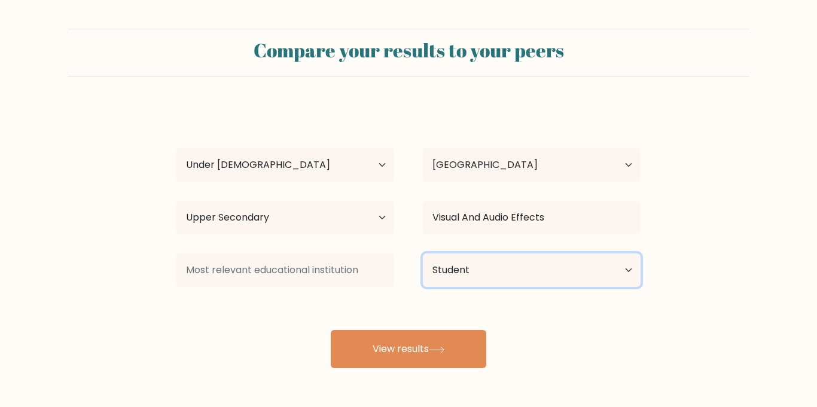
click at [423, 254] on select "Current employment status Employed Student Retired Other / prefer not to answer" at bounding box center [532, 270] width 218 height 33
click at [405, 305] on div "[PERSON_NAME] Age Under [DEMOGRAPHIC_DATA] [DEMOGRAPHIC_DATA] [DEMOGRAPHIC_DATA…" at bounding box center [408, 236] width 478 height 263
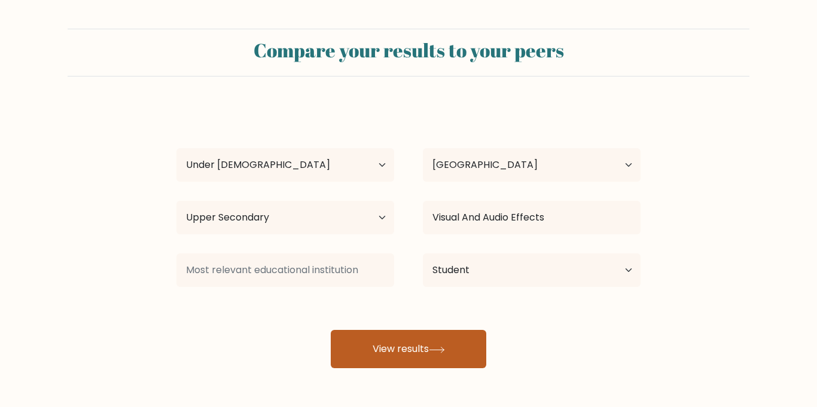
click at [361, 354] on button "View results" at bounding box center [408, 349] width 155 height 38
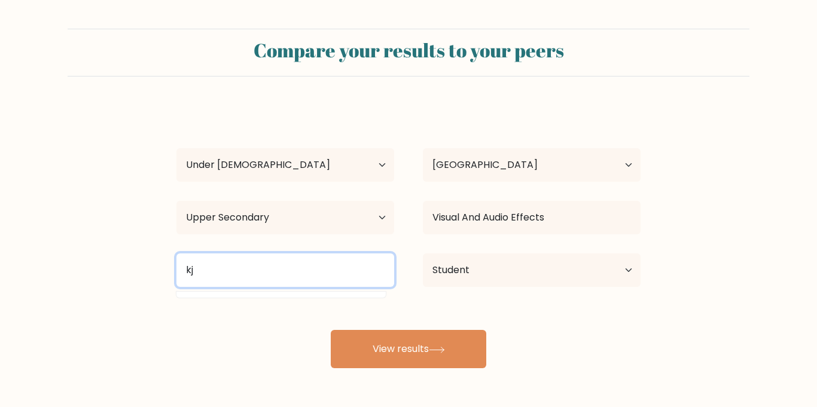
type input "k"
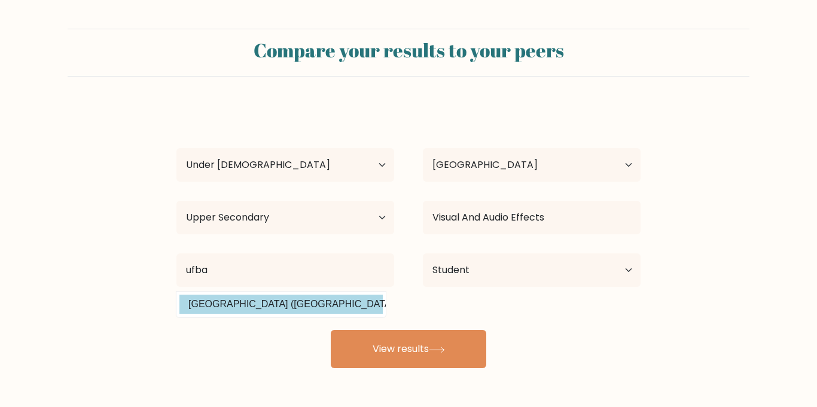
click at [298, 309] on option "[GEOGRAPHIC_DATA] ([GEOGRAPHIC_DATA])" at bounding box center [280, 304] width 203 height 19
type input "[GEOGRAPHIC_DATA]"
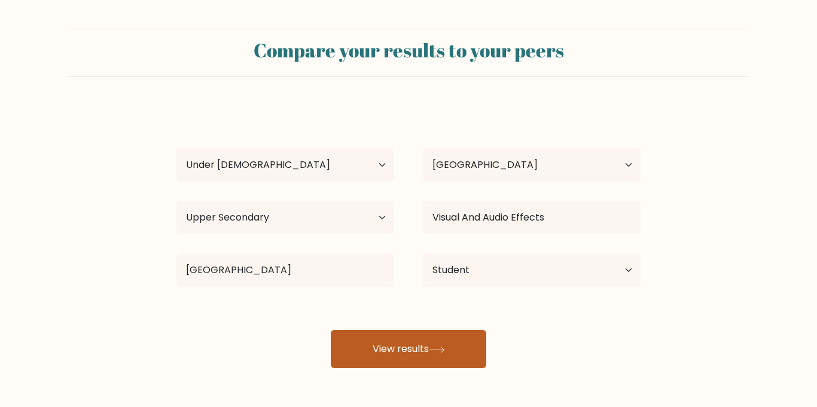
click at [402, 332] on button "View results" at bounding box center [408, 349] width 155 height 38
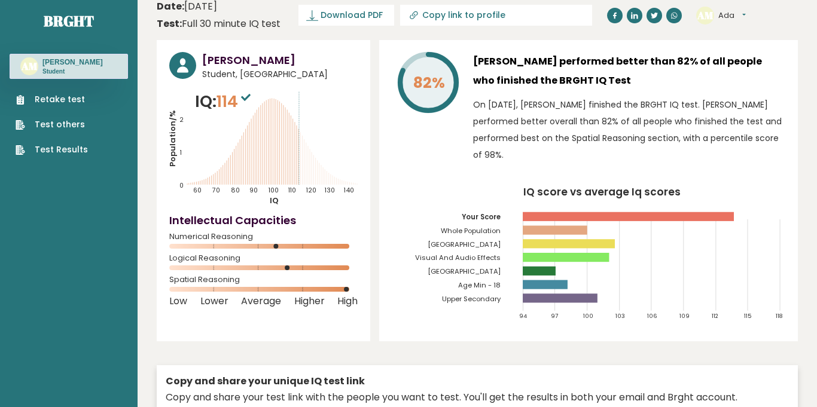
scroll to position [14, 0]
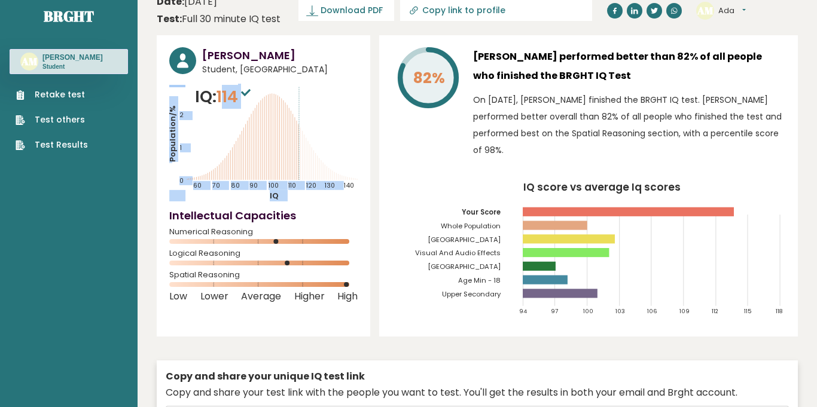
drag, startPoint x: 225, startPoint y: 105, endPoint x: 261, endPoint y: 105, distance: 35.9
click at [261, 105] on div "IQ: 114 Population/% IQ 0 1 2 60 70 80 90 100 110 120 130 140" at bounding box center [263, 143] width 188 height 117
click at [347, 100] on icon "Population/% IQ 0 1 2 60 70 80 90 100 110 120 130 140" at bounding box center [263, 143] width 188 height 117
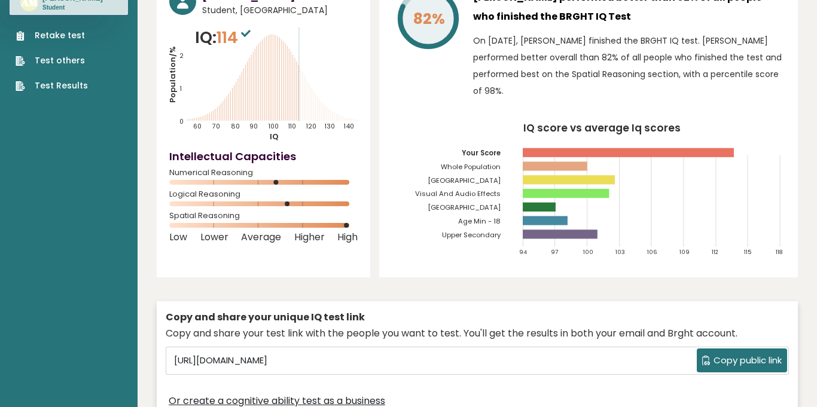
scroll to position [76, 0]
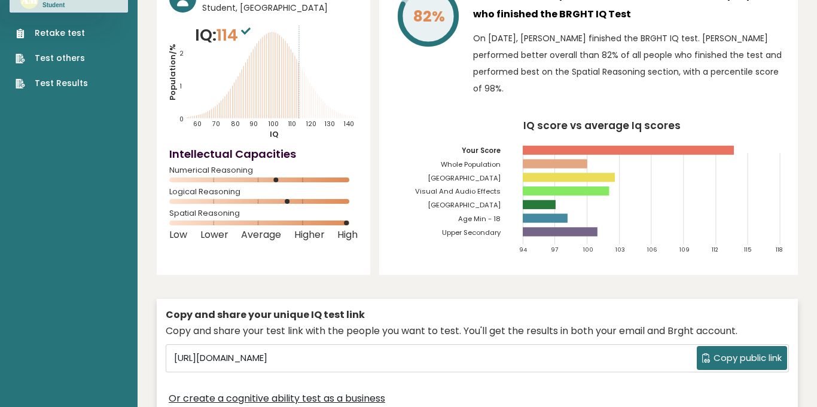
drag, startPoint x: 395, startPoint y: 173, endPoint x: 498, endPoint y: 178, distance: 102.9
click at [498, 178] on icon "IQ score vs average Iq scores 94 97 100 103 106 109 112 115 118 Your Score Whol…" at bounding box center [588, 192] width 393 height 142
click at [597, 178] on rect at bounding box center [569, 177] width 92 height 9
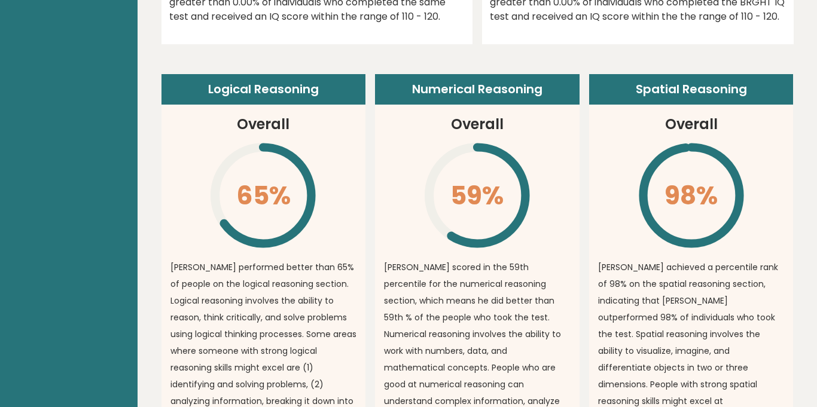
scroll to position [817, 0]
